Goal: Find contact information: Find contact information

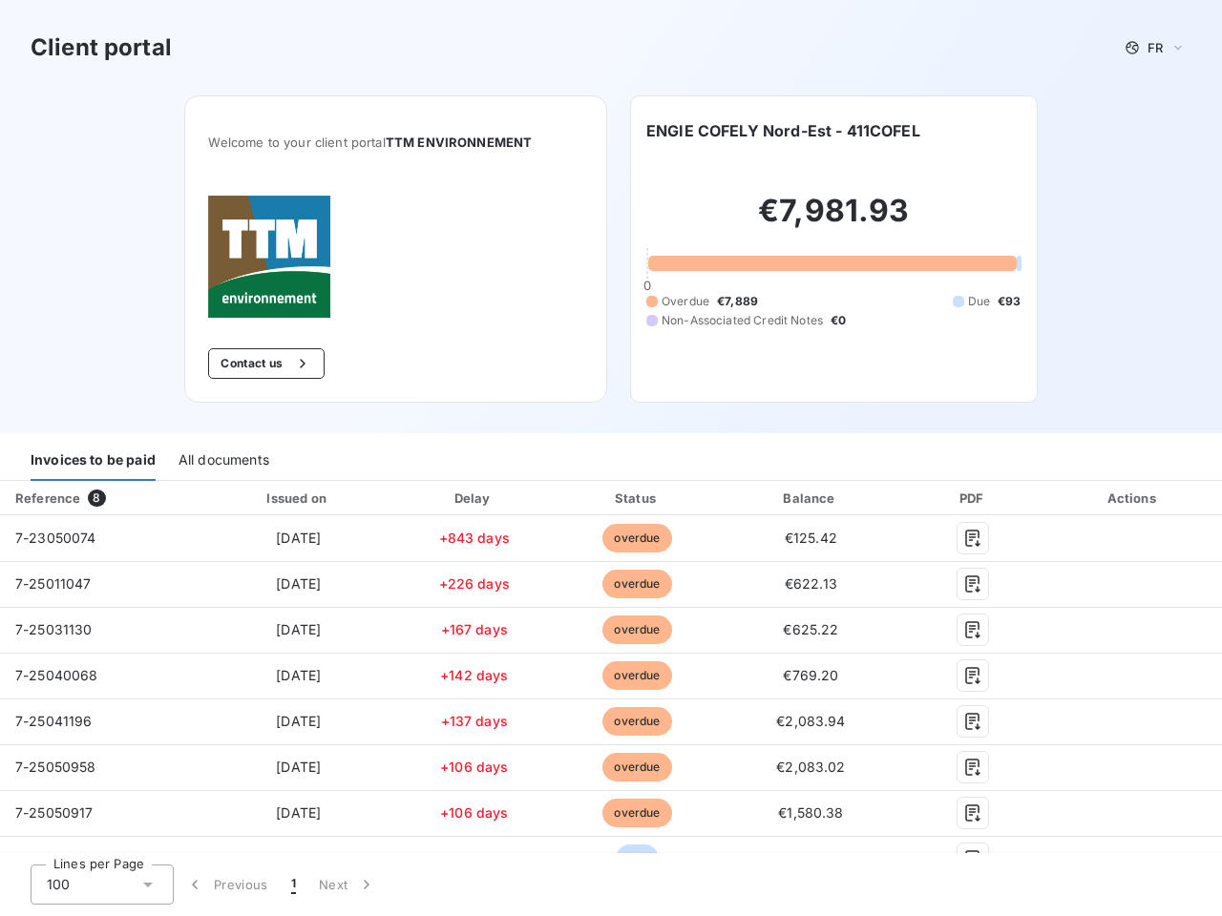
click at [611, 458] on div "Invoices to be paid All documents" at bounding box center [611, 461] width 1222 height 40
click at [1147, 48] on span "FR" at bounding box center [1154, 47] width 15 height 15
click at [257, 364] on button "Contact us" at bounding box center [266, 363] width 116 height 31
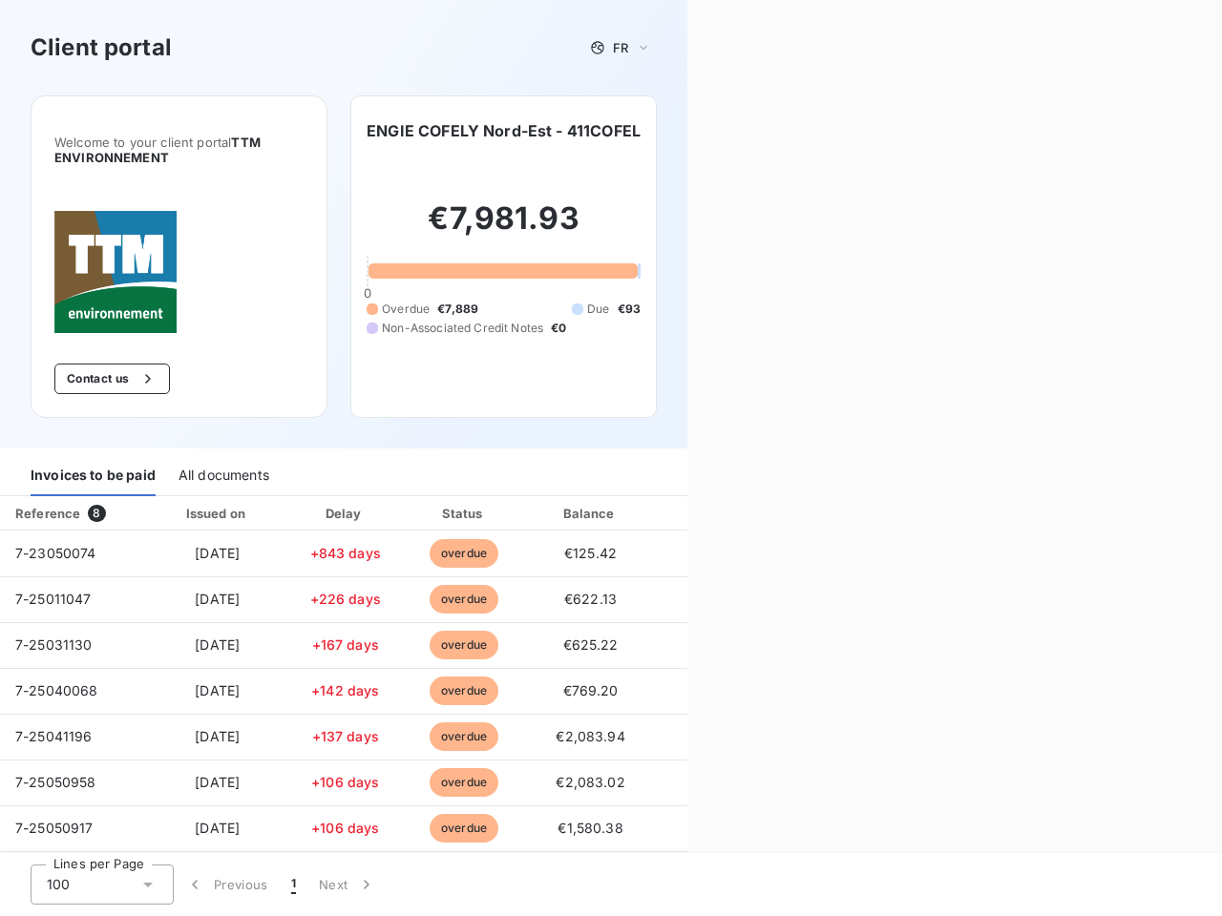
click at [775, 131] on div "Contact us Fill out the form below, and a member of our team will get back to y…" at bounding box center [954, 458] width 535 height 916
click at [93, 461] on div "Invoices to be paid" at bounding box center [93, 476] width 125 height 40
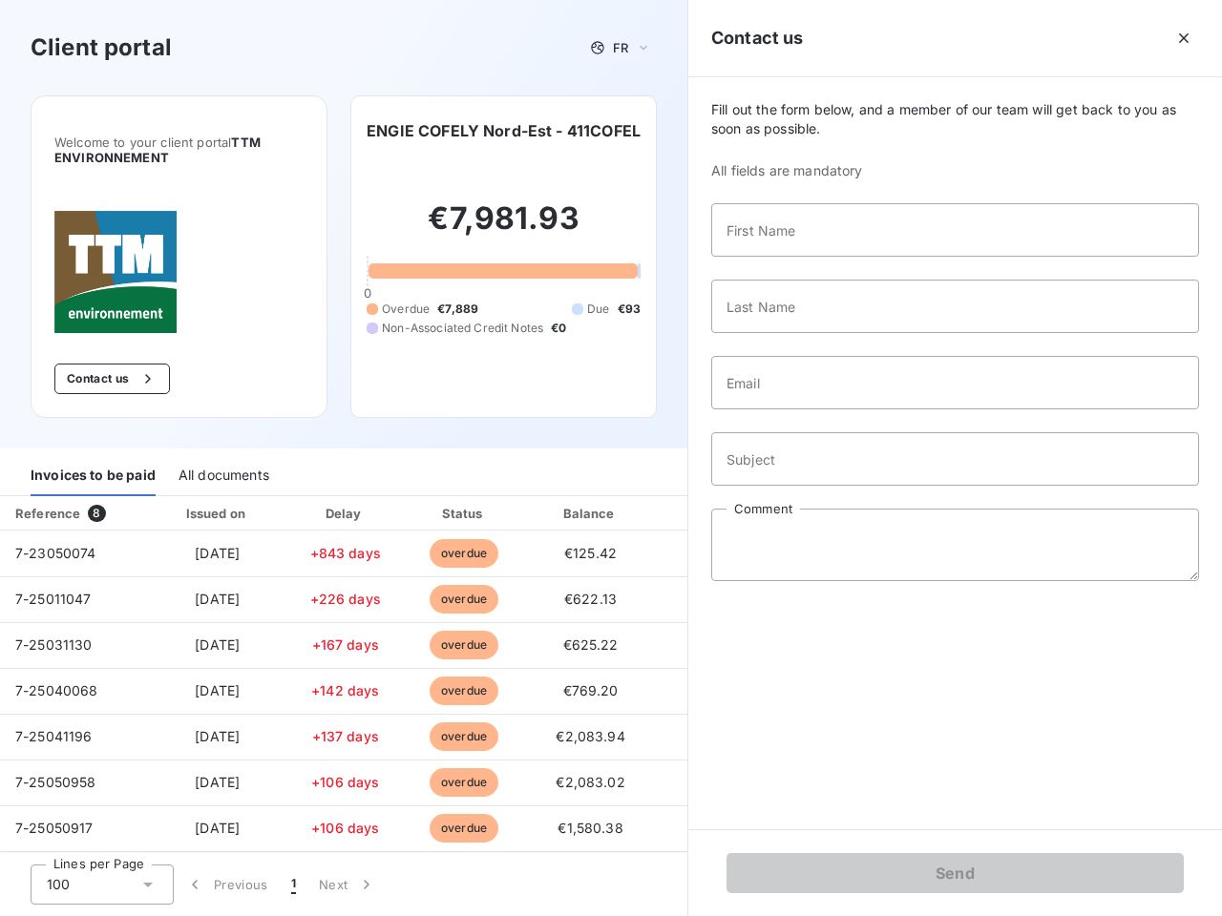
click at [222, 461] on div "All documents" at bounding box center [224, 476] width 91 height 40
